Goal: Task Accomplishment & Management: Manage account settings

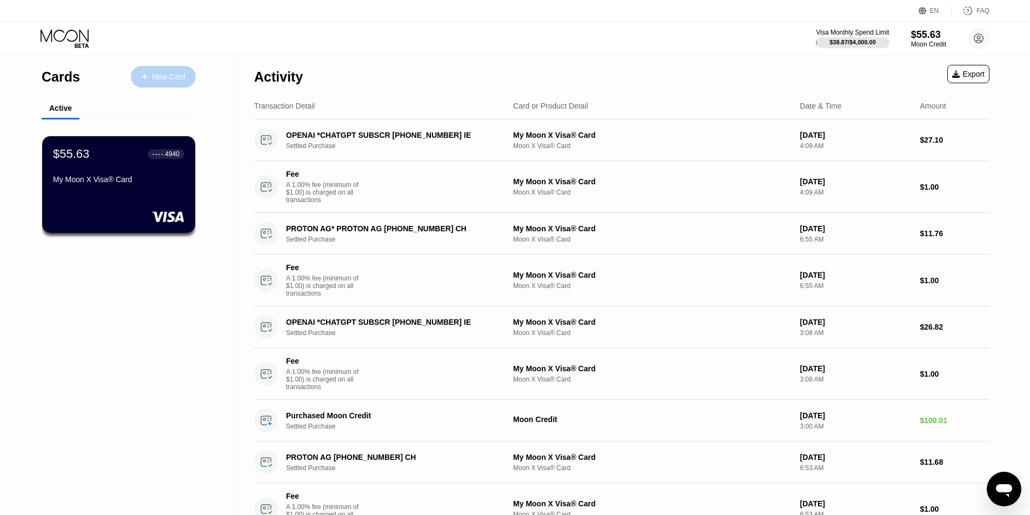
click at [162, 74] on div "New Card" at bounding box center [169, 76] width 34 height 9
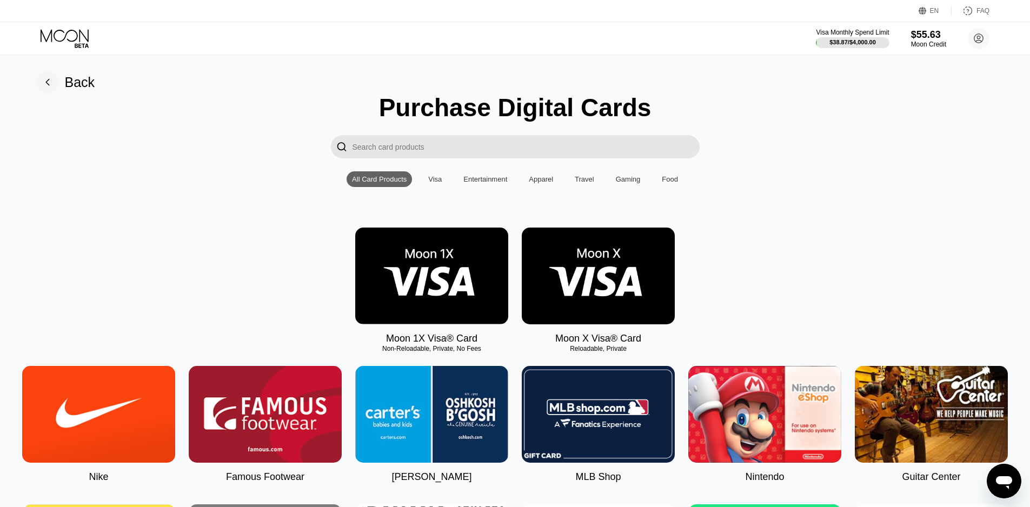
click at [59, 37] on icon at bounding box center [66, 38] width 50 height 19
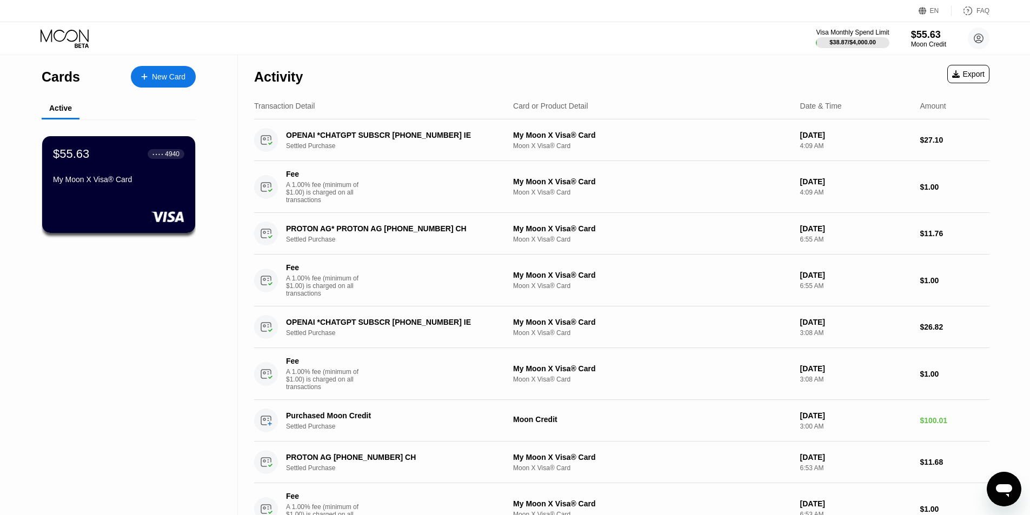
click at [103, 136] on div "$55.63 ● ● ● ● 4940 My Moon X Visa® Card" at bounding box center [119, 188] width 188 height 136
click at [116, 157] on div "$55.63 ● ● ● ● 4940" at bounding box center [118, 154] width 133 height 14
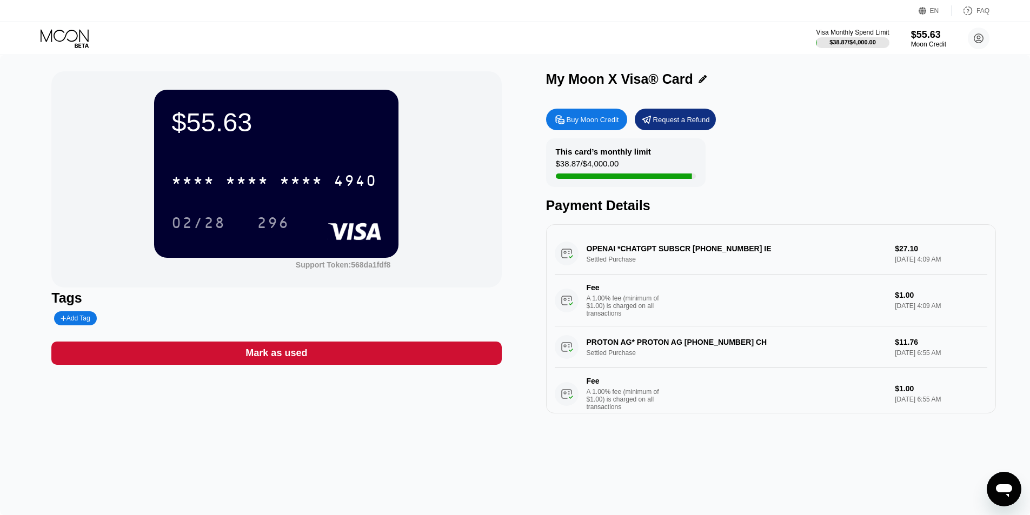
click at [578, 119] on div "Buy Moon Credit" at bounding box center [593, 119] width 52 height 9
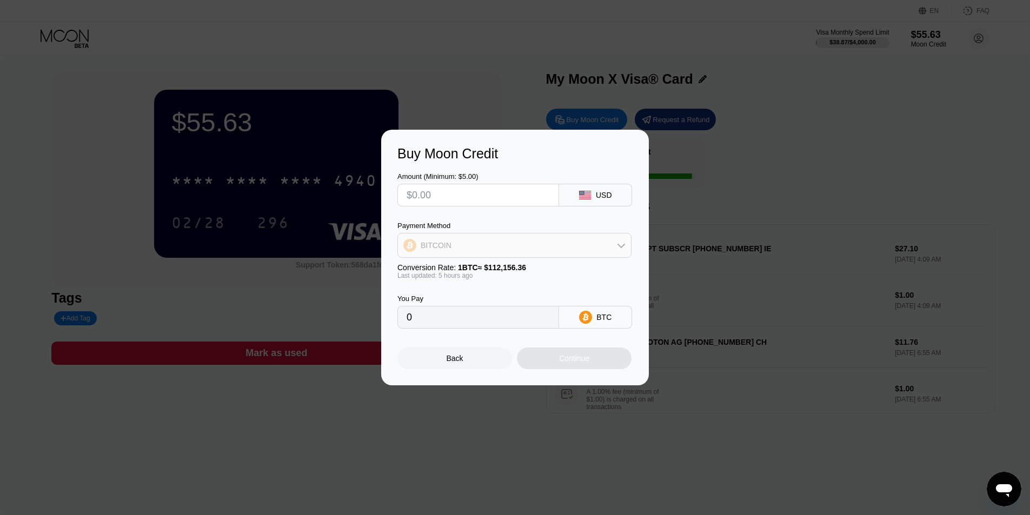
click at [579, 241] on div "BITCOIN" at bounding box center [514, 246] width 233 height 22
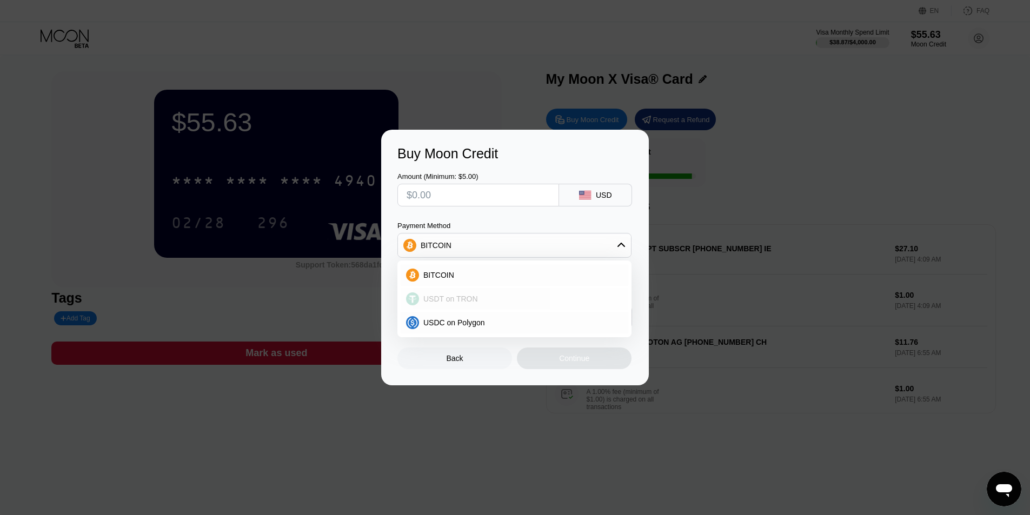
click at [444, 302] on span "USDT on TRON" at bounding box center [451, 299] width 55 height 9
type input "0.00"
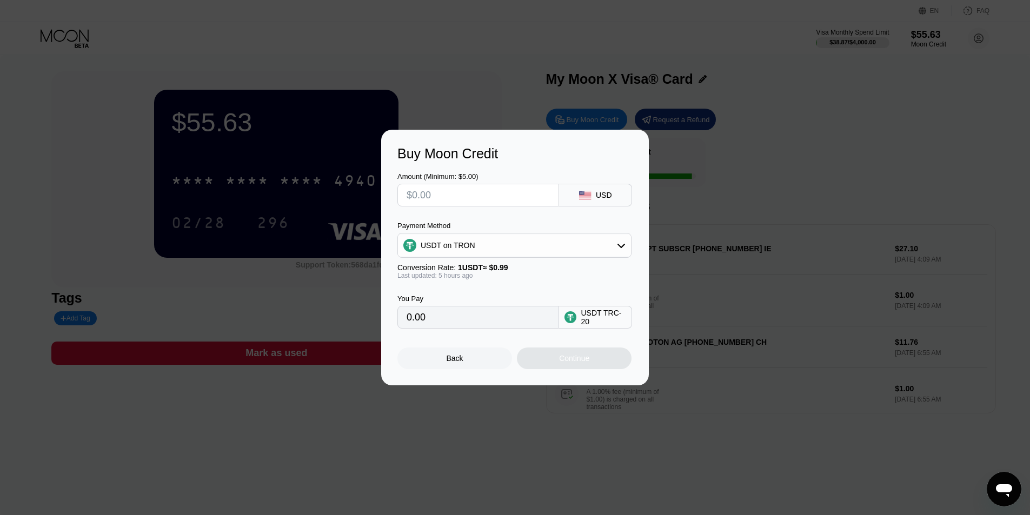
click at [441, 189] on input "text" at bounding box center [478, 195] width 143 height 22
type input "$55"
type input "55.56"
type input "$550"
type input "555.56"
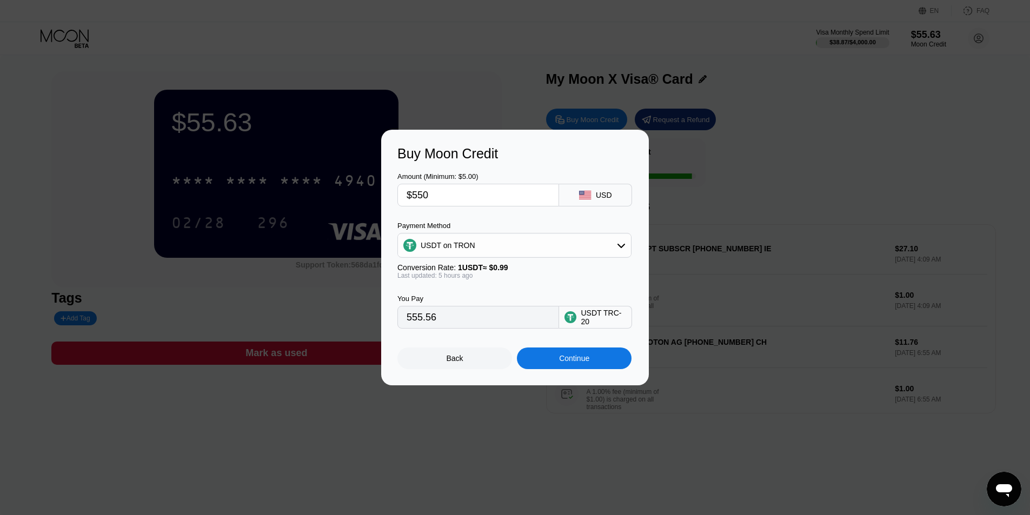
type input "$550"
click at [576, 363] on div "Continue" at bounding box center [574, 358] width 30 height 9
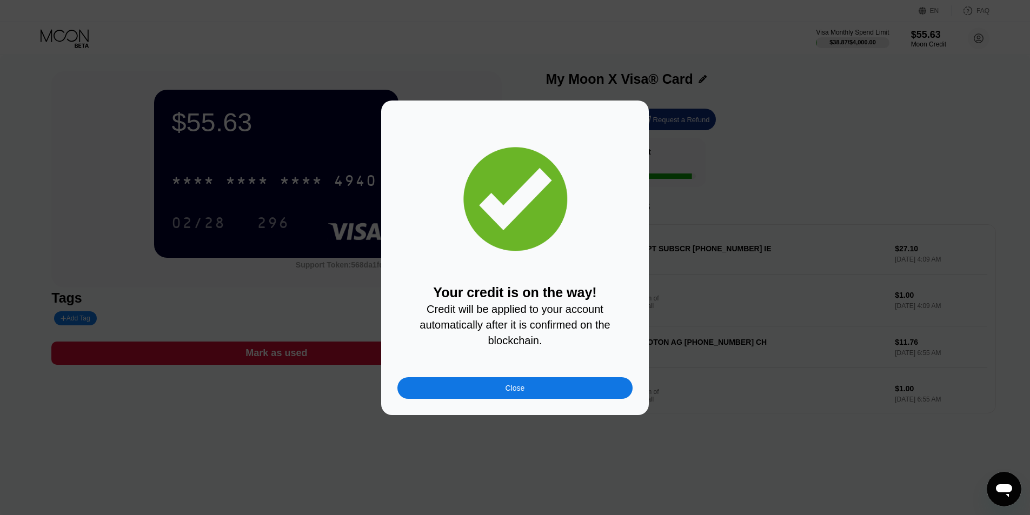
click at [530, 391] on div "Close" at bounding box center [515, 389] width 235 height 22
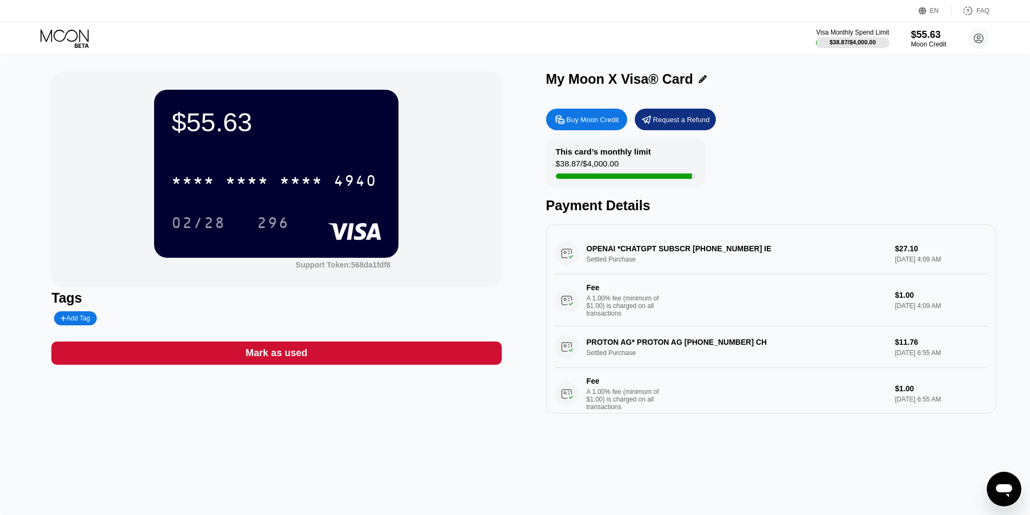
click at [74, 36] on icon at bounding box center [66, 38] width 50 height 19
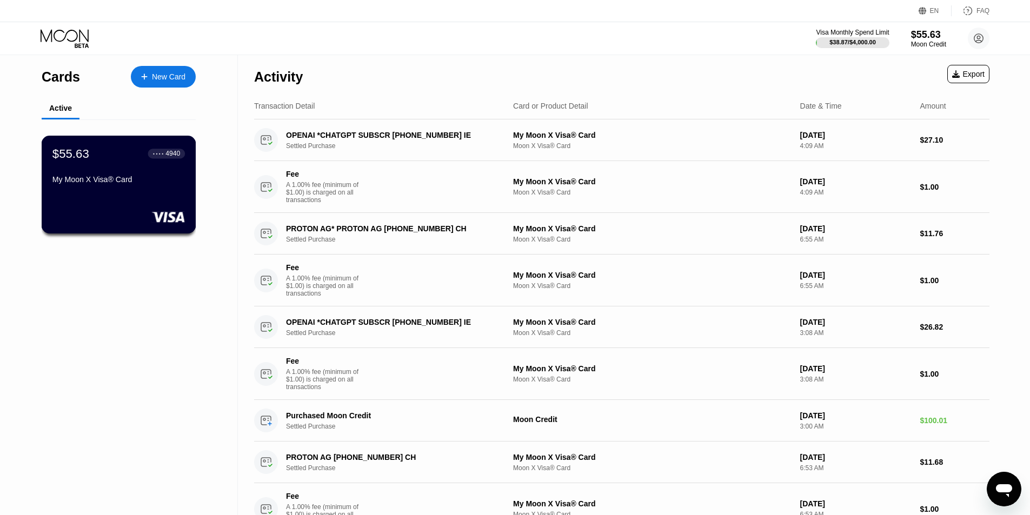
click at [147, 188] on div "My Moon X Visa® Card" at bounding box center [118, 181] width 133 height 13
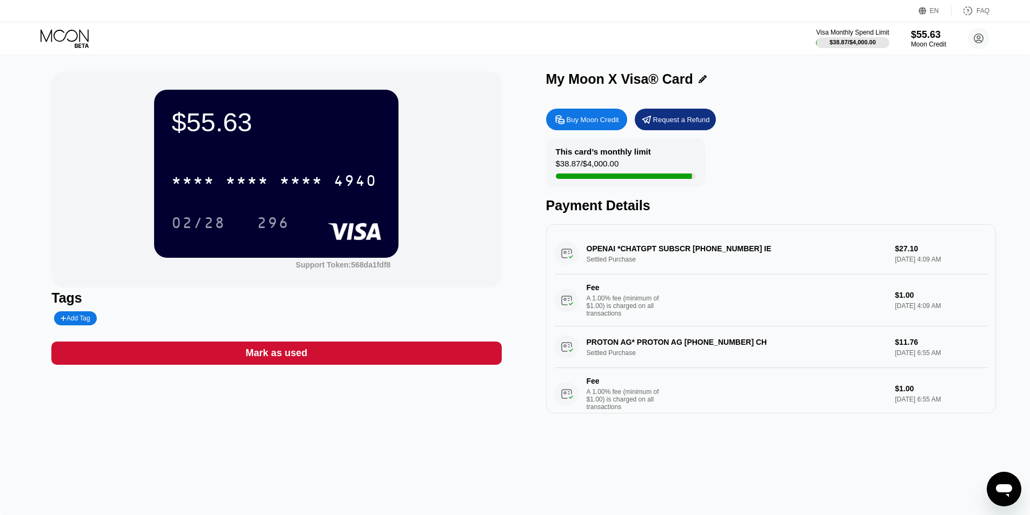
click at [858, 116] on div "Buy Moon Credit Request a Refund" at bounding box center [771, 120] width 450 height 22
click at [585, 164] on div "$38.87 / $4,000.00" at bounding box center [587, 166] width 63 height 15
click at [976, 36] on circle at bounding box center [979, 39] width 22 height 22
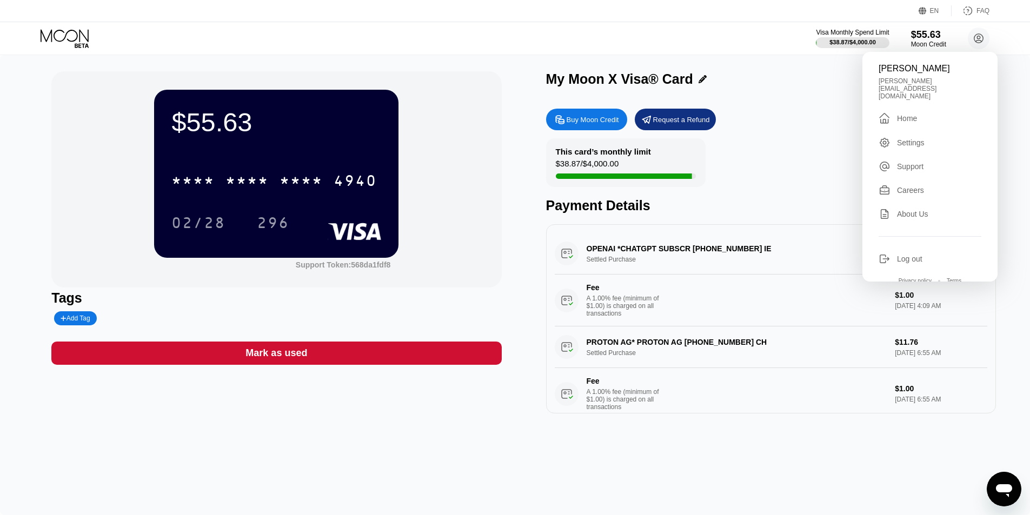
click at [906, 138] on div "Settings" at bounding box center [911, 142] width 28 height 9
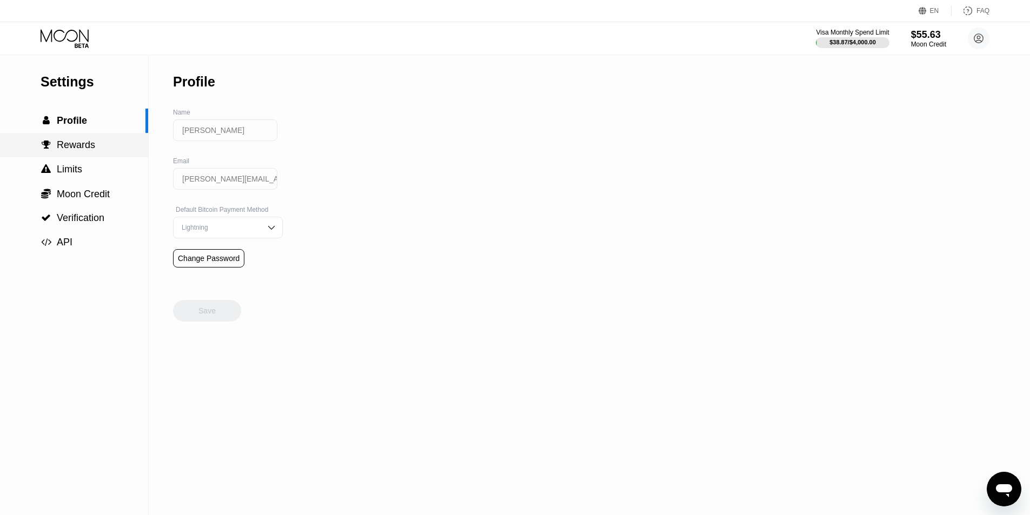
click at [65, 141] on div " Rewards" at bounding box center [74, 145] width 148 height 24
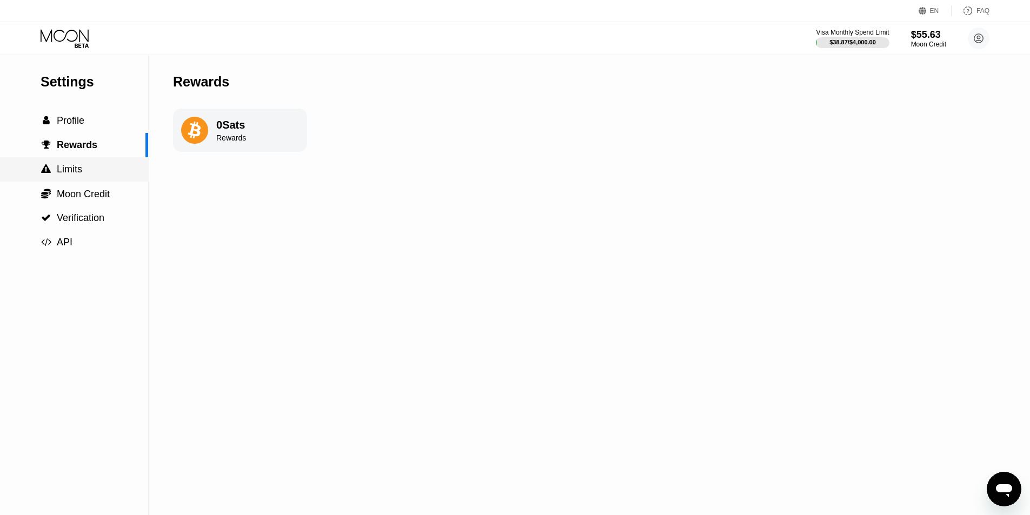
click at [92, 173] on div " Limits" at bounding box center [74, 169] width 148 height 11
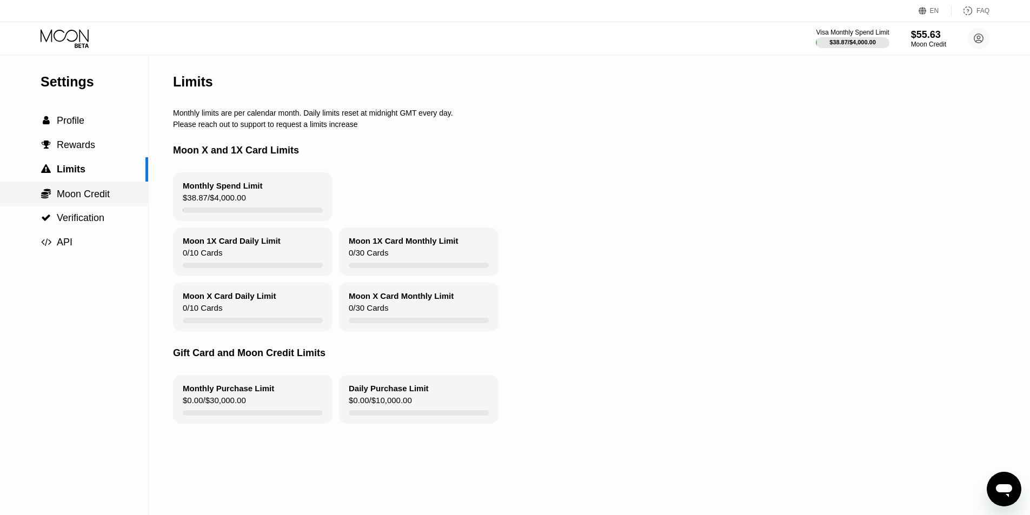
click at [91, 199] on span "Moon Credit" at bounding box center [83, 194] width 53 height 11
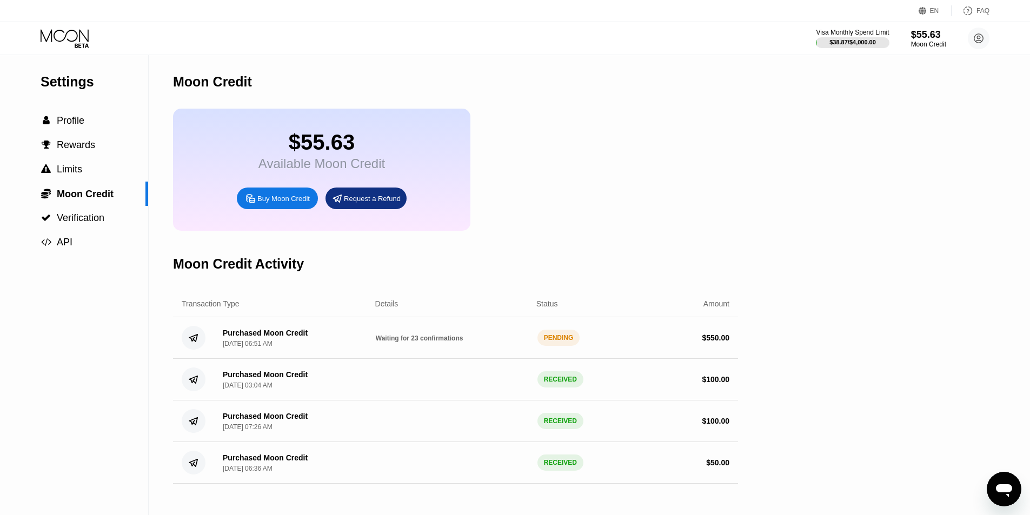
click at [78, 44] on icon at bounding box center [66, 38] width 50 height 19
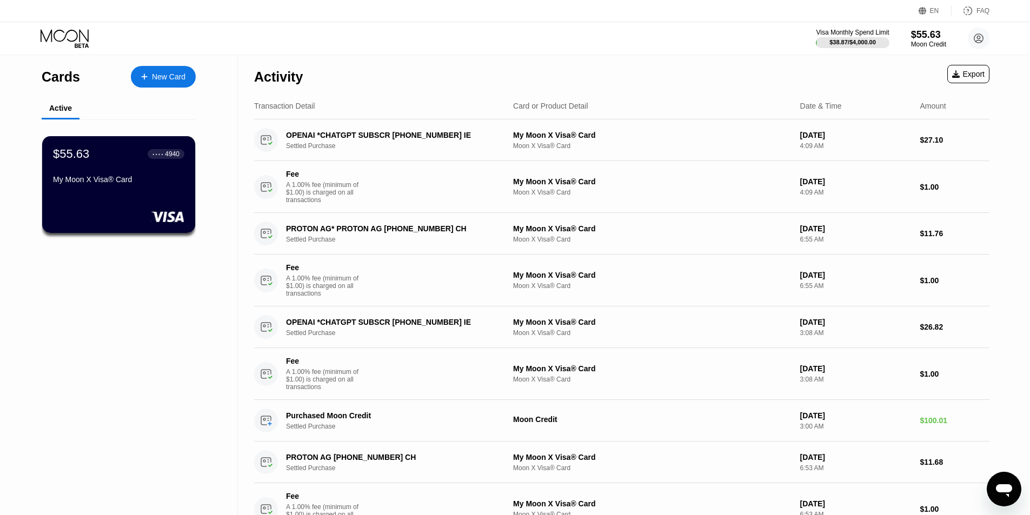
click at [145, 72] on div "New Card" at bounding box center [163, 77] width 65 height 22
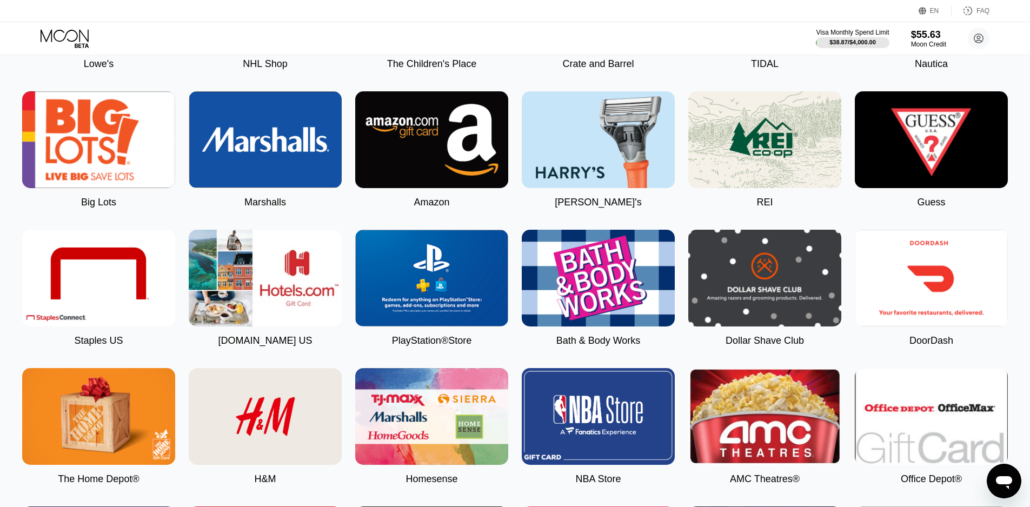
scroll to position [1406, 0]
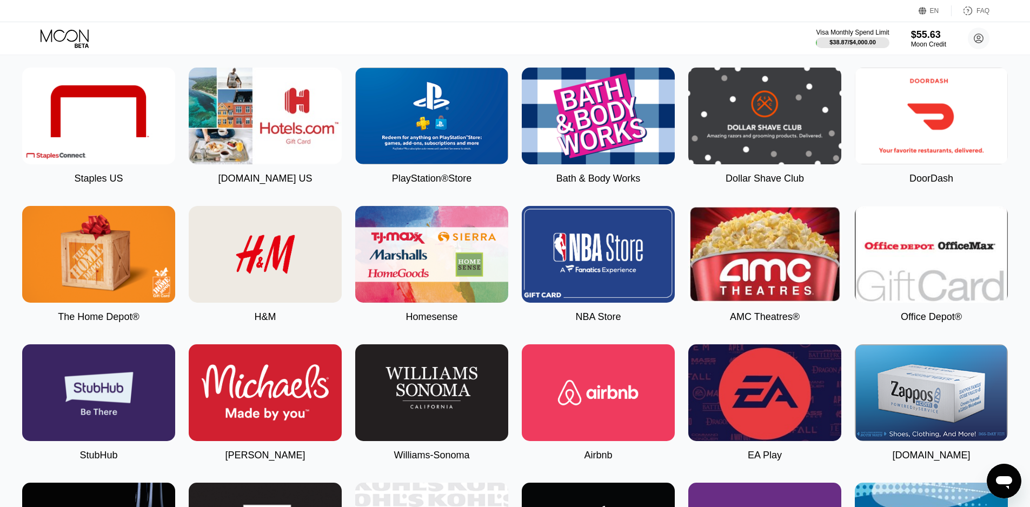
click at [451, 157] on img at bounding box center [431, 116] width 153 height 97
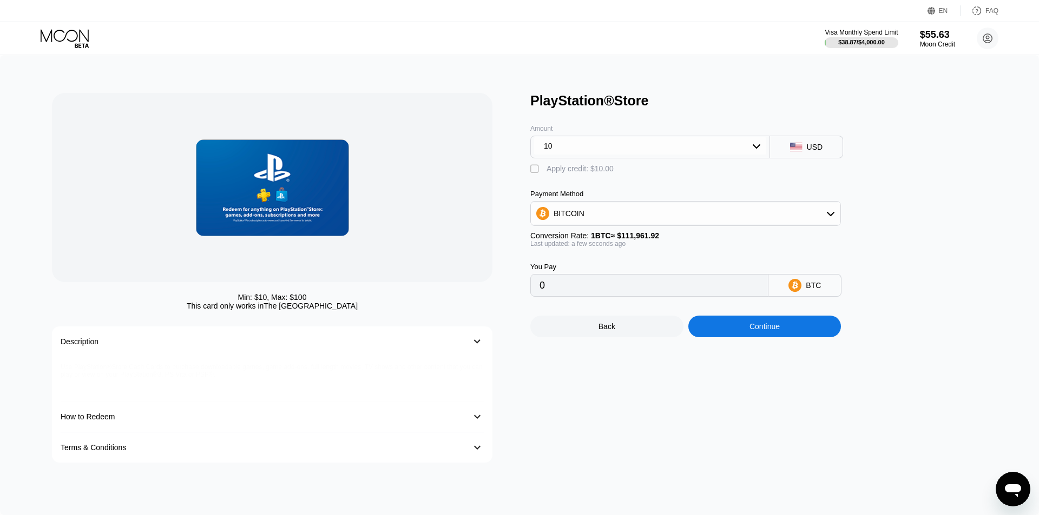
type input "0.00008932"
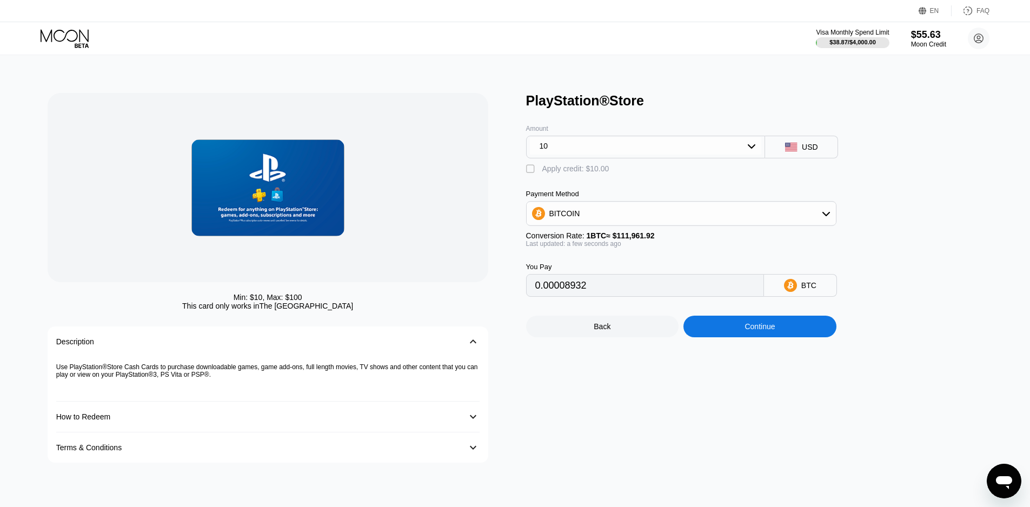
click at [609, 163] on div " Apply credit: $10.00" at bounding box center [699, 166] width 346 height 16
click at [619, 153] on div "10" at bounding box center [646, 145] width 232 height 17
click at [62, 38] on icon at bounding box center [66, 38] width 50 height 19
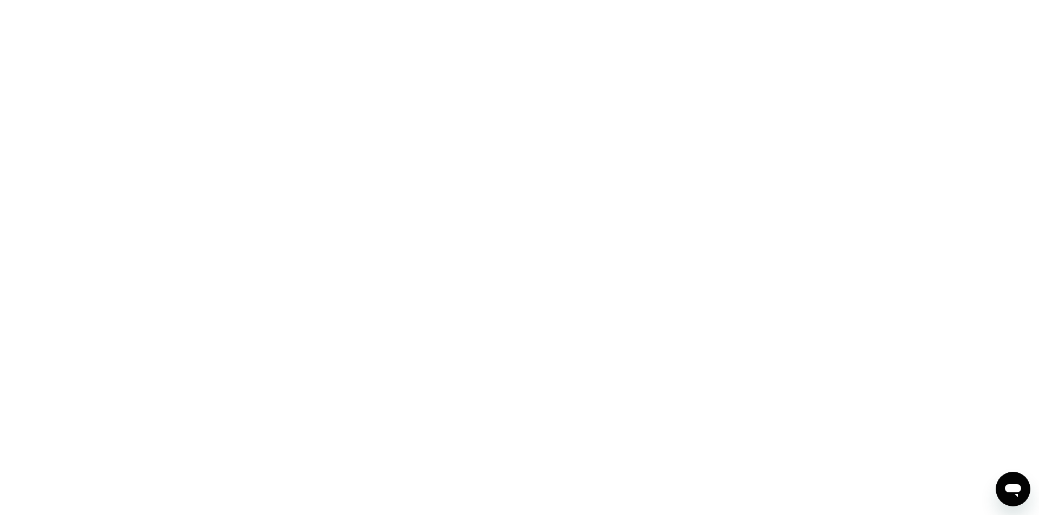
click at [125, 171] on div at bounding box center [519, 257] width 1039 height 515
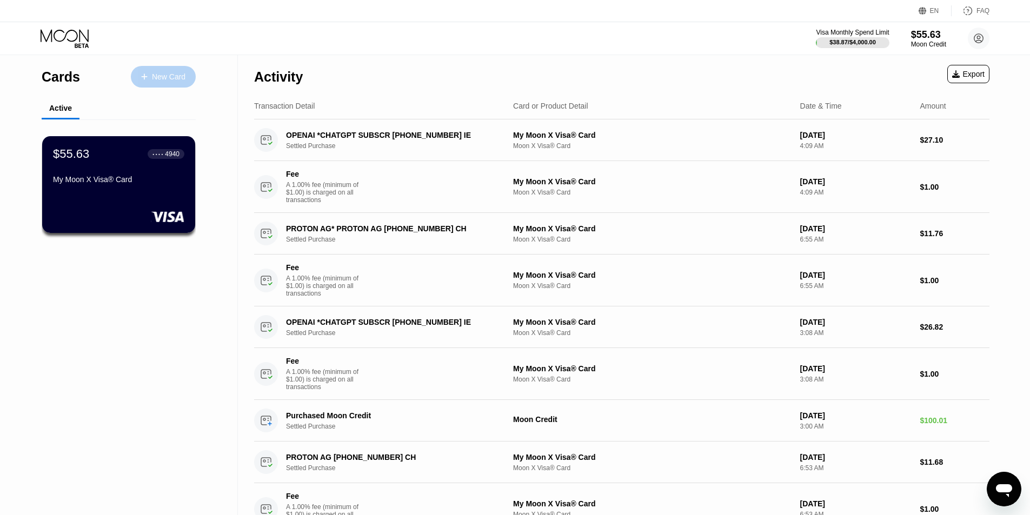
click at [173, 73] on div "New Card" at bounding box center [169, 76] width 34 height 9
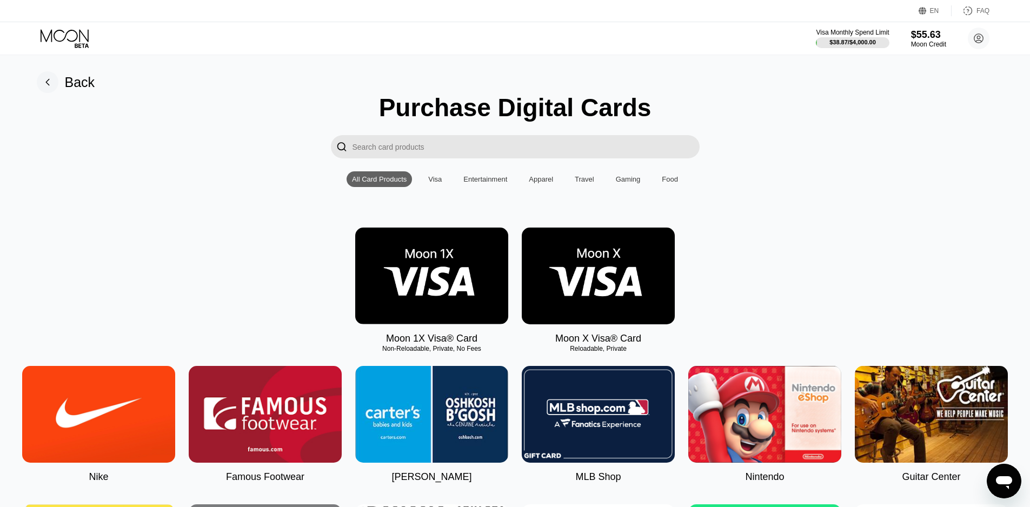
click at [593, 282] on img at bounding box center [598, 276] width 153 height 97
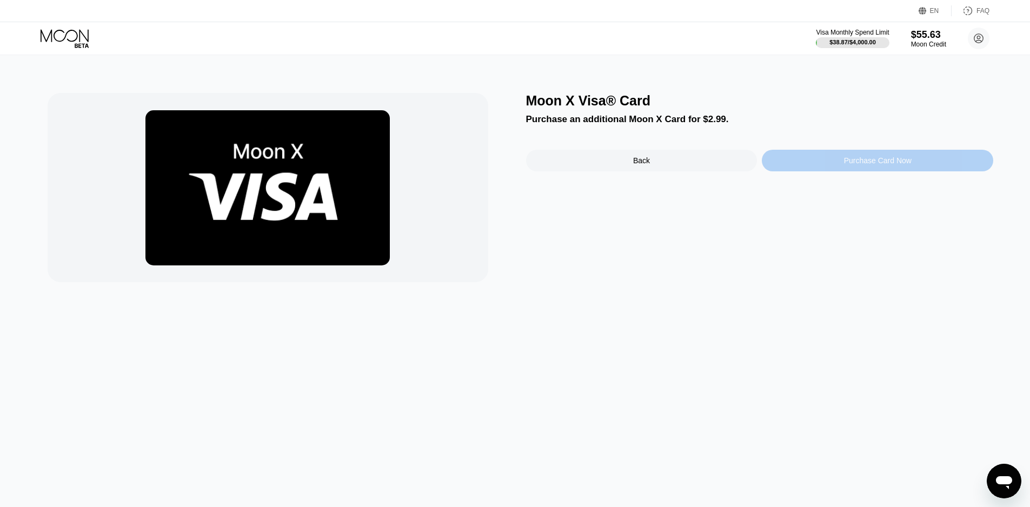
click at [876, 165] on div "Purchase Card Now" at bounding box center [878, 160] width 68 height 9
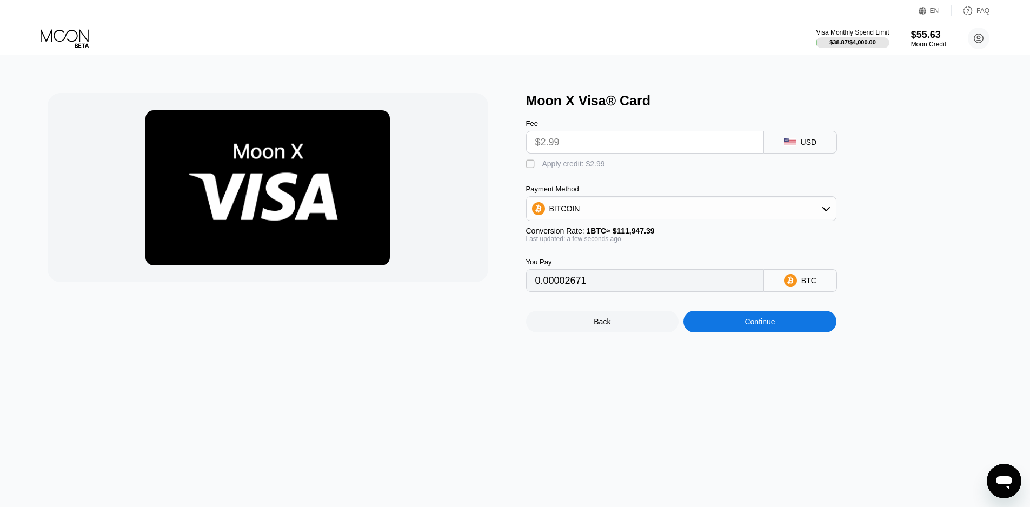
click at [576, 206] on div "BITCOIN" at bounding box center [681, 209] width 309 height 22
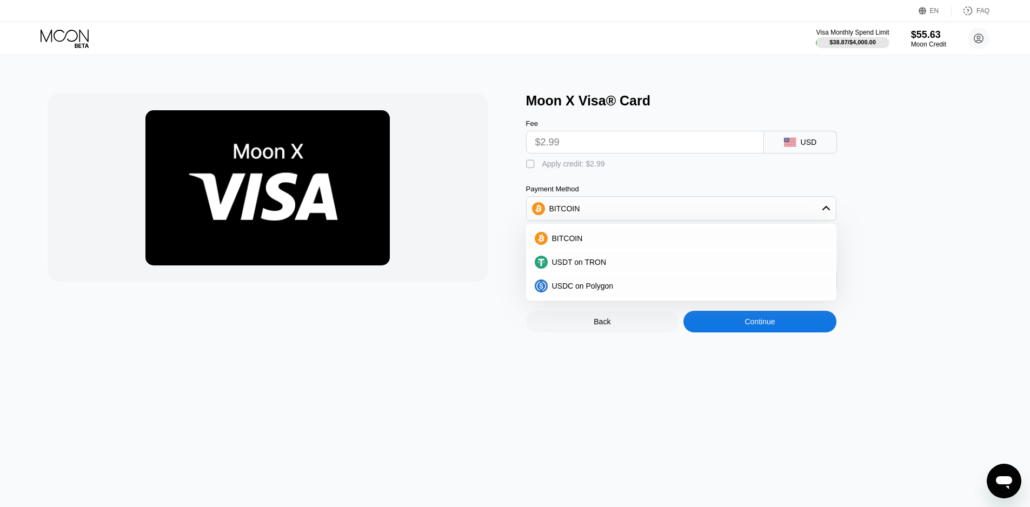
click at [77, 45] on icon at bounding box center [66, 38] width 50 height 19
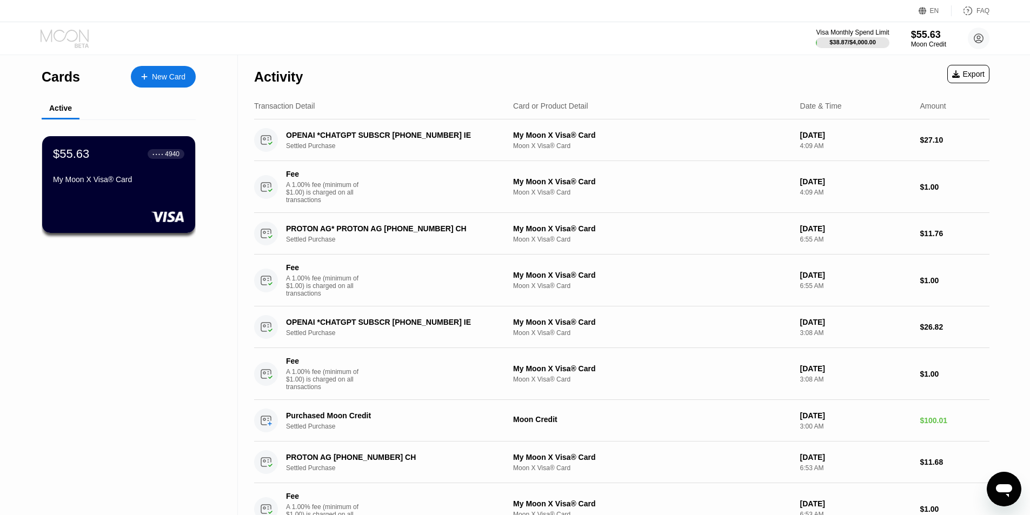
click at [77, 45] on icon at bounding box center [66, 38] width 50 height 19
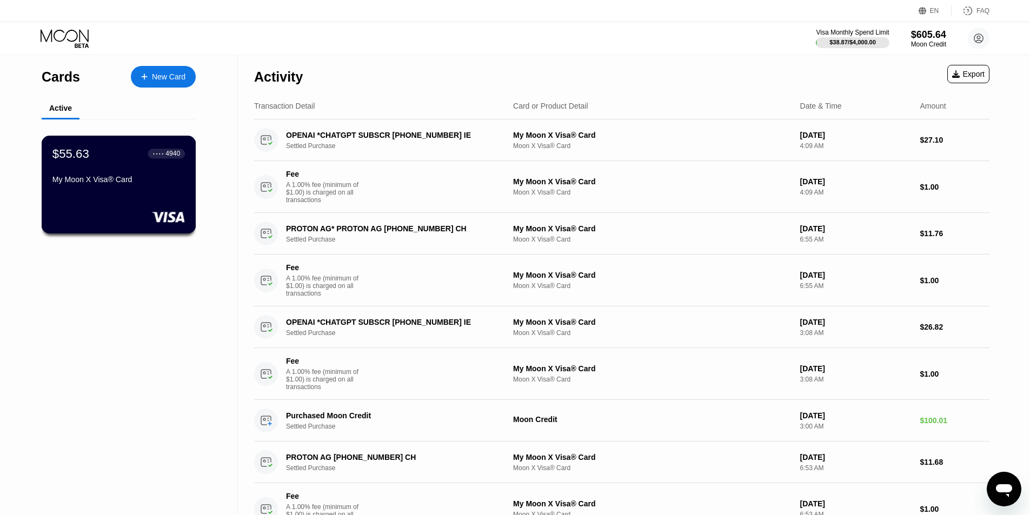
click at [155, 170] on div "$55.63 ● ● ● ● 4940 My Moon X Visa® Card" at bounding box center [118, 168] width 133 height 42
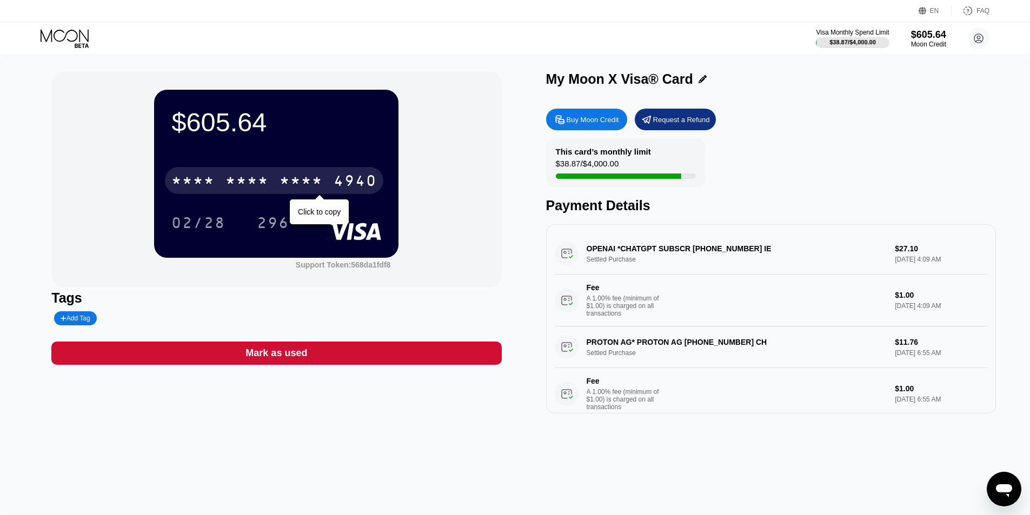
click at [305, 184] on div "* * * *" at bounding box center [301, 182] width 43 height 17
click at [205, 217] on div "02/28" at bounding box center [198, 222] width 70 height 27
click at [226, 283] on div "$605.64 4513 6500 2138 4940 Click to copy 02/28 296 Support Token: 568da1fdf8" at bounding box center [276, 179] width 450 height 216
click at [282, 222] on div "296" at bounding box center [273, 224] width 32 height 17
click at [235, 461] on div "$605.64 4513 6500 2138 4940 Click to copy 02/28 296 Support Token: 568da1fdf8 T…" at bounding box center [515, 285] width 1030 height 460
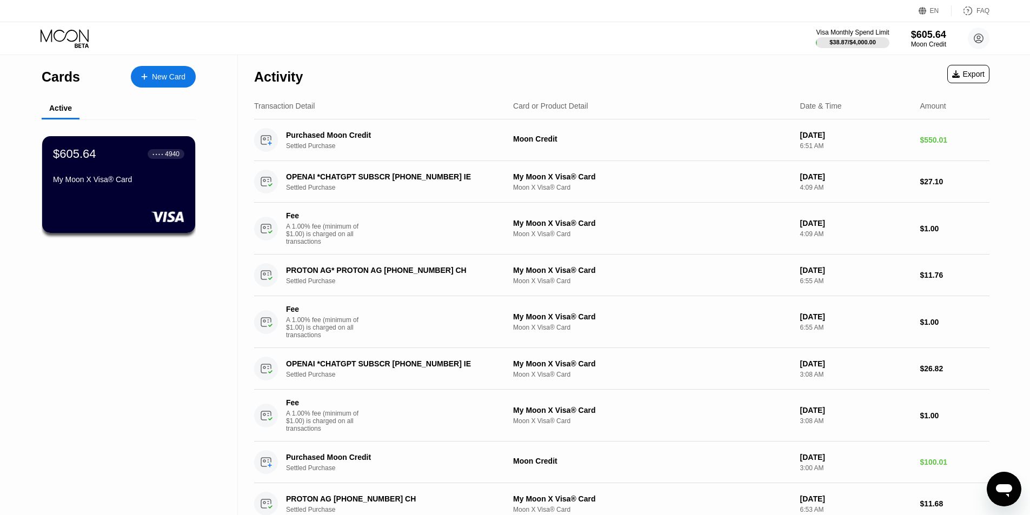
click at [229, 0] on div "EN Language Select an item Save FAQ" at bounding box center [515, 11] width 1030 height 22
